Goal: Task Accomplishment & Management: Use online tool/utility

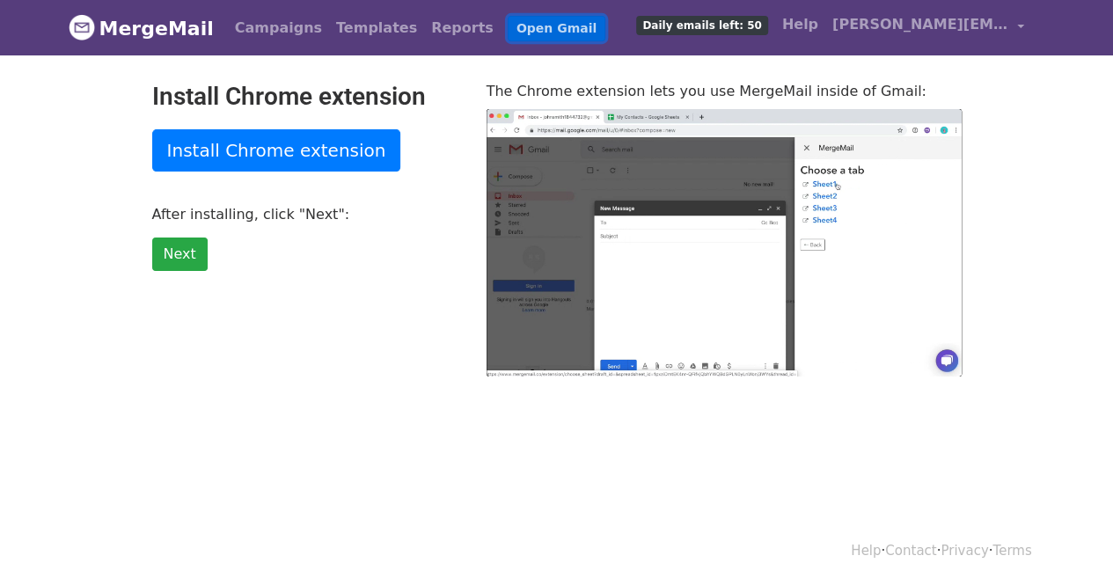
click at [524, 34] on link "Open Gmail" at bounding box center [557, 29] width 98 height 26
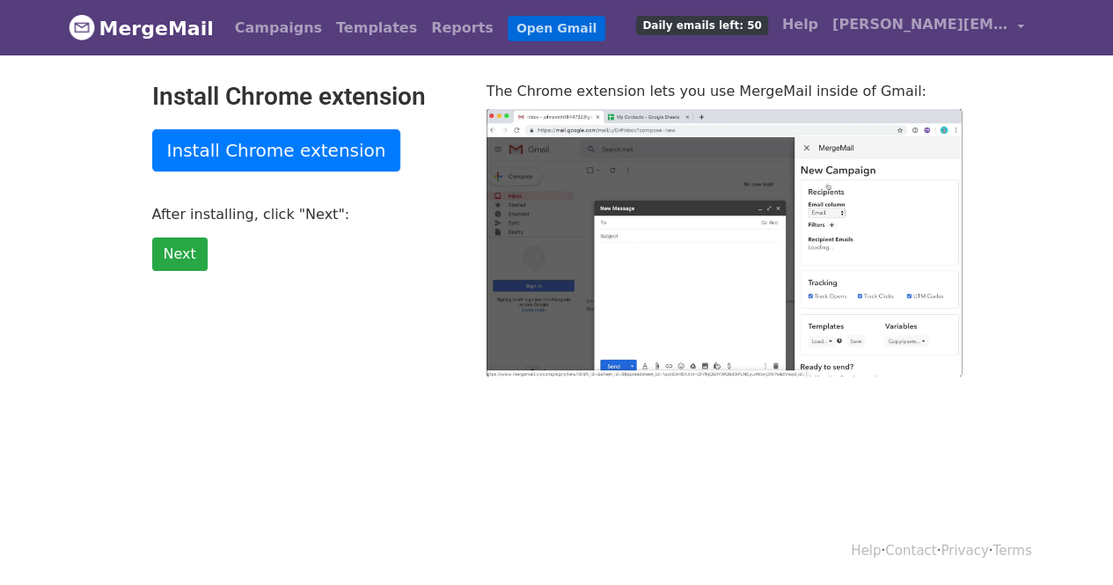
type input "8.47"
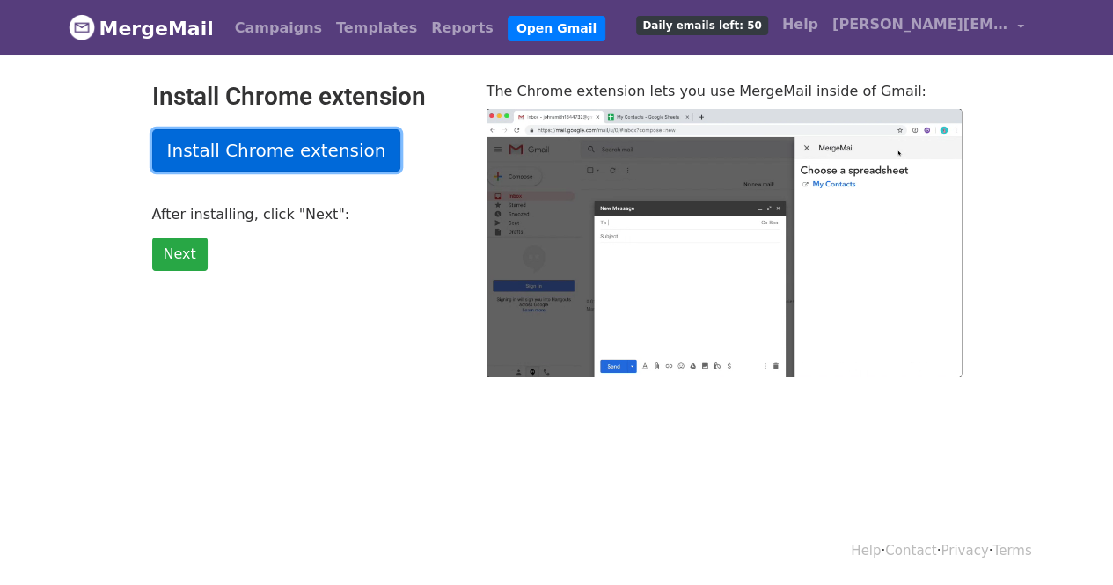
click at [348, 157] on link "Install Chrome extension" at bounding box center [276, 150] width 249 height 42
type input "10.72"
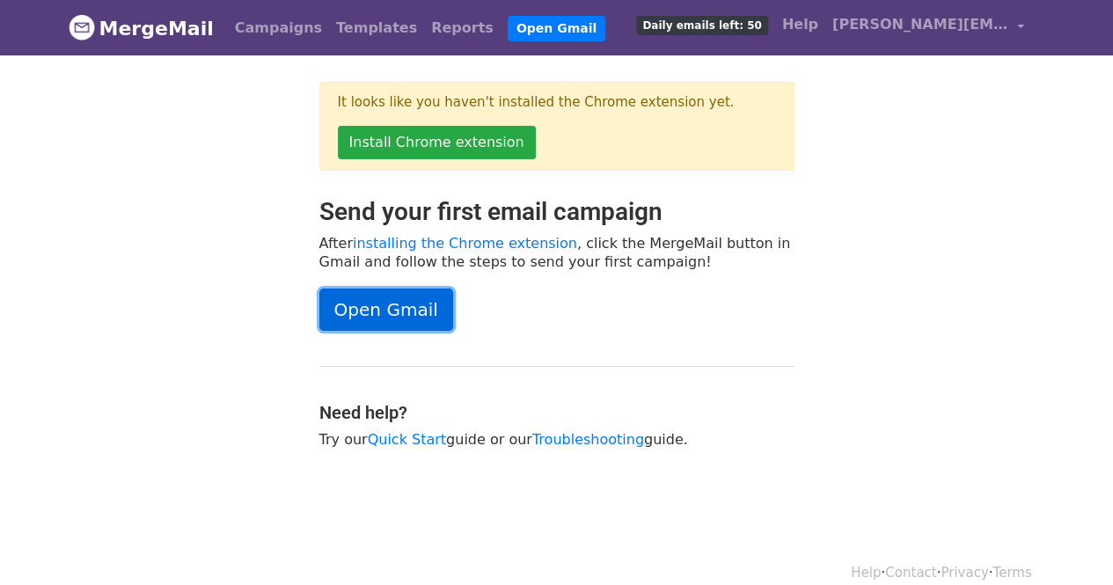
click at [414, 303] on link "Open Gmail" at bounding box center [386, 310] width 134 height 42
